Goal: Understand process/instructions: Learn how to perform a task or action

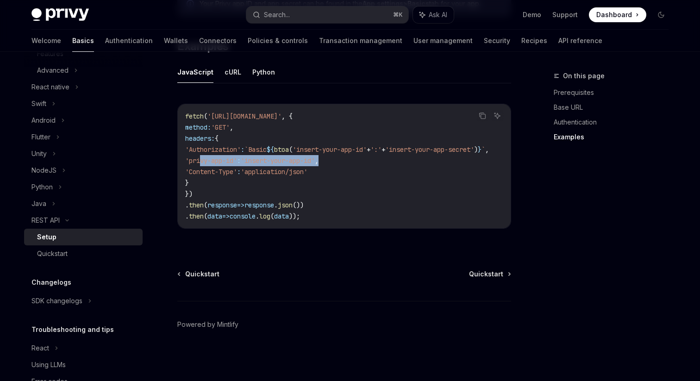
drag, startPoint x: 200, startPoint y: 161, endPoint x: 370, endPoint y: 160, distance: 170.4
click at [370, 161] on code "fetch ( '[URL][DOMAIN_NAME]' , { method: 'GET' , headers: { 'Authorization' : `…" at bounding box center [348, 166] width 326 height 111
click at [370, 160] on code "fetch ( '[URL][DOMAIN_NAME]' , { method: 'GET' , headers: { 'Authorization' : `…" at bounding box center [348, 166] width 326 height 111
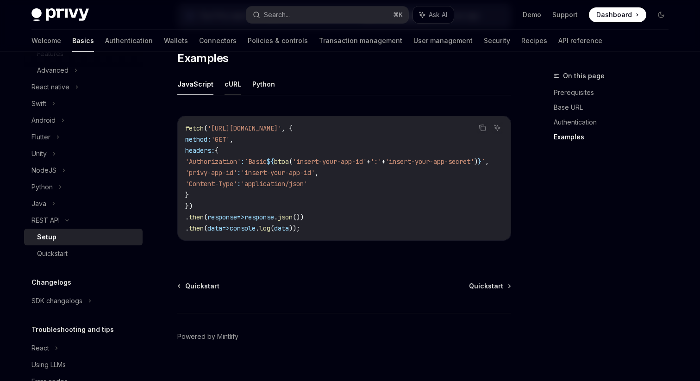
click at [227, 87] on button "cURL" at bounding box center [233, 84] width 17 height 22
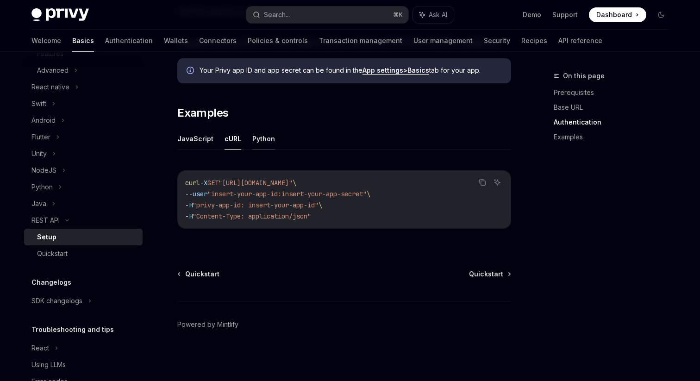
click at [257, 138] on button "Python" at bounding box center [263, 139] width 23 height 22
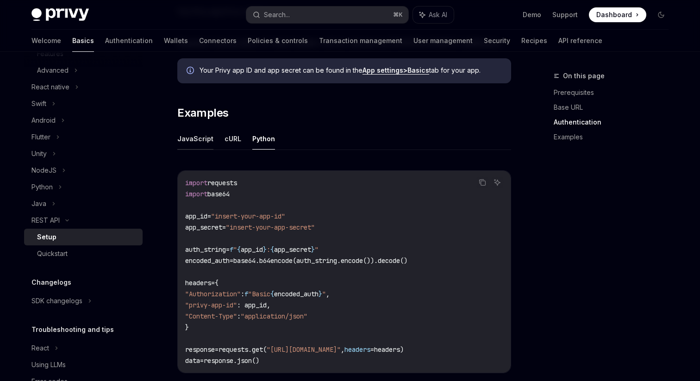
click at [196, 135] on button "JavaScript" at bounding box center [195, 139] width 36 height 22
type textarea "*"
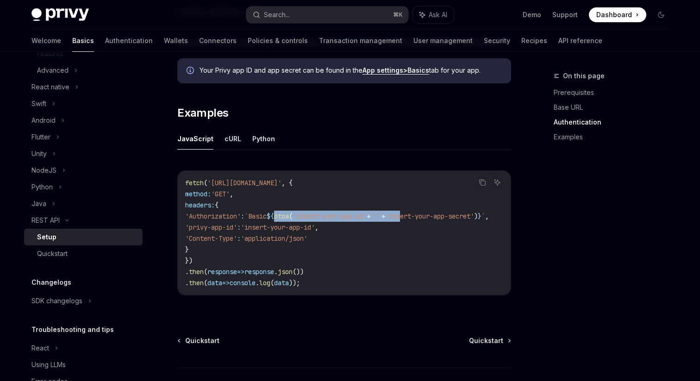
drag, startPoint x: 301, startPoint y: 215, endPoint x: 445, endPoint y: 214, distance: 144.5
click at [445, 214] on span "'Authorization' : `Basic ${ btoa ( 'insert-your-app-id' + ':' + 'insert-your-ap…" at bounding box center [337, 216] width 304 height 8
click at [476, 216] on span ")" at bounding box center [476, 216] width 4 height 8
copy span "btoa ( 'insert-your-app-id' + ':' + 'insert-your-app-secret' )"
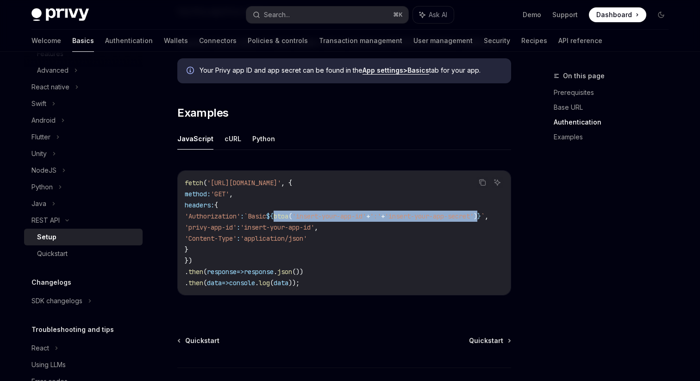
scroll to position [0, 0]
drag, startPoint x: 204, startPoint y: 249, endPoint x: 182, endPoint y: 206, distance: 48.5
click at [182, 206] on div "fetch ( '[URL][DOMAIN_NAME]' , { method: 'GET' , headers: { 'Authorization' : `…" at bounding box center [344, 233] width 333 height 124
copy code "headers: { 'Authorization' : `Basic ${ btoa ( 'insert-your-app-id' + ':' + 'ins…"
